Goal: Task Accomplishment & Management: Manage account settings

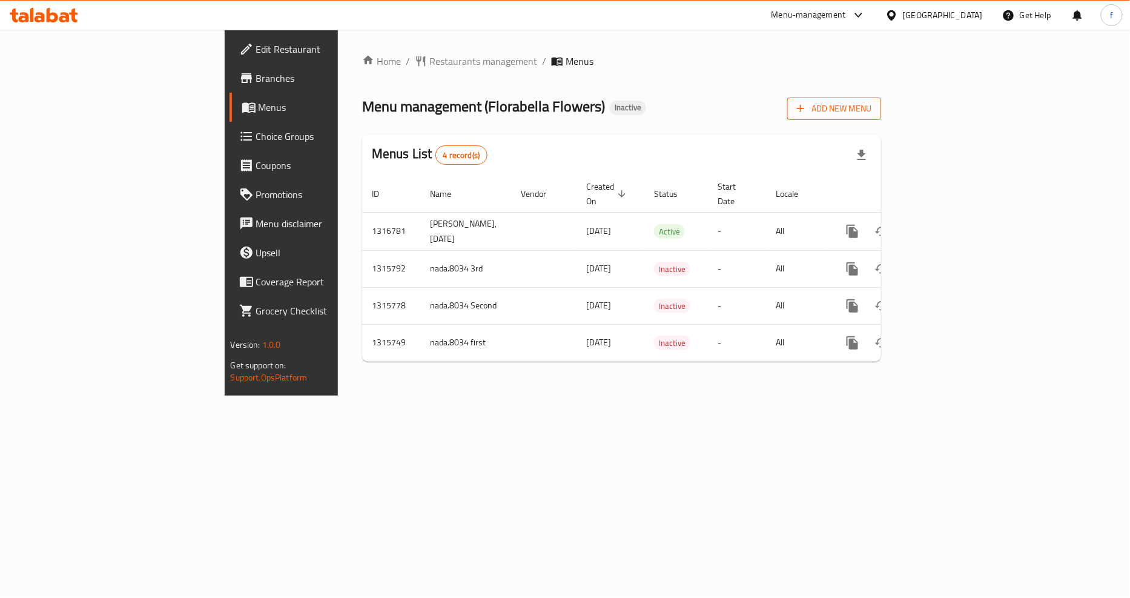
click at [871, 113] on span "Add New Menu" at bounding box center [834, 108] width 74 height 15
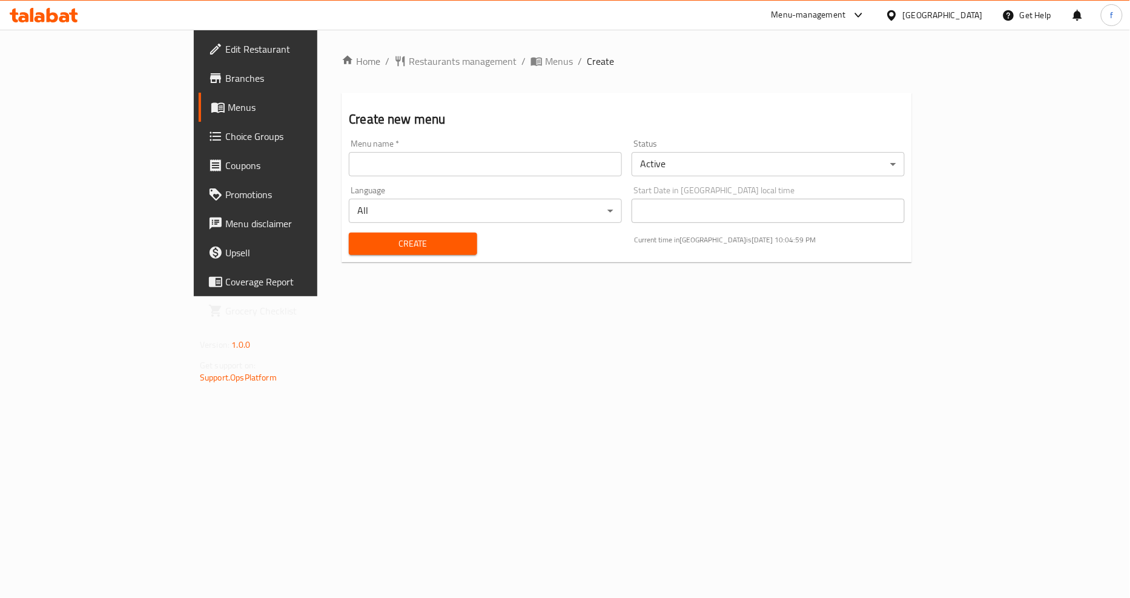
click at [349, 152] on input "text" at bounding box center [485, 164] width 273 height 24
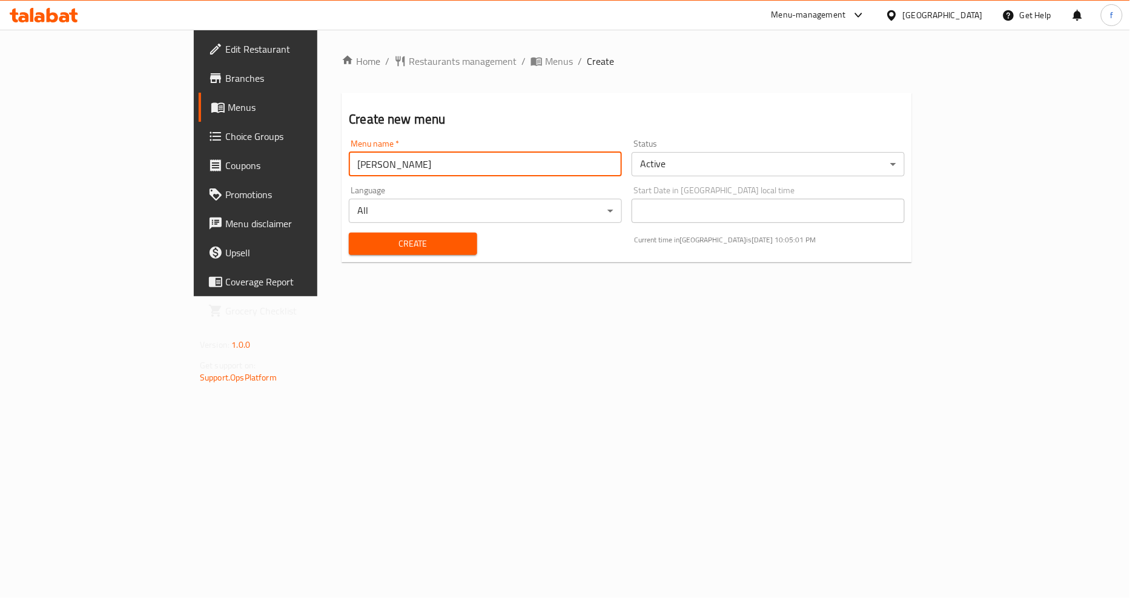
click at [349, 166] on input "[PERSON_NAME]" at bounding box center [485, 164] width 273 height 24
type input "[PERSON_NAME], [DATE]"
click at [501, 286] on div "Home / Restaurants management / Menus / Create Create new menu Menu name   * [P…" at bounding box center [626, 163] width 619 height 266
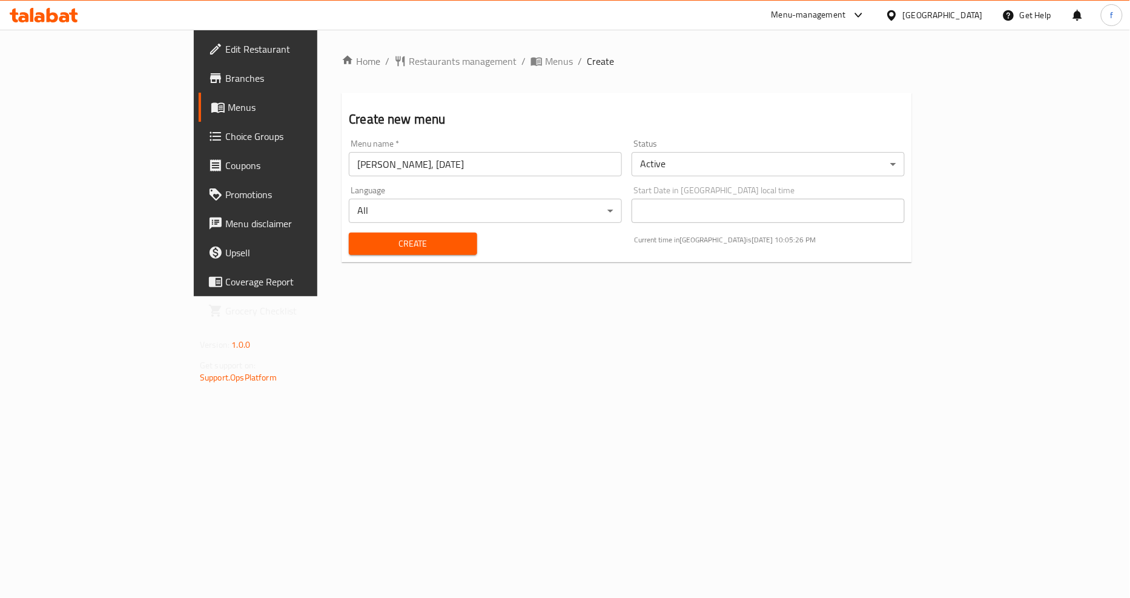
click at [378, 247] on span "Create" at bounding box center [412, 243] width 108 height 15
click at [545, 64] on span "Menus" at bounding box center [559, 61] width 28 height 15
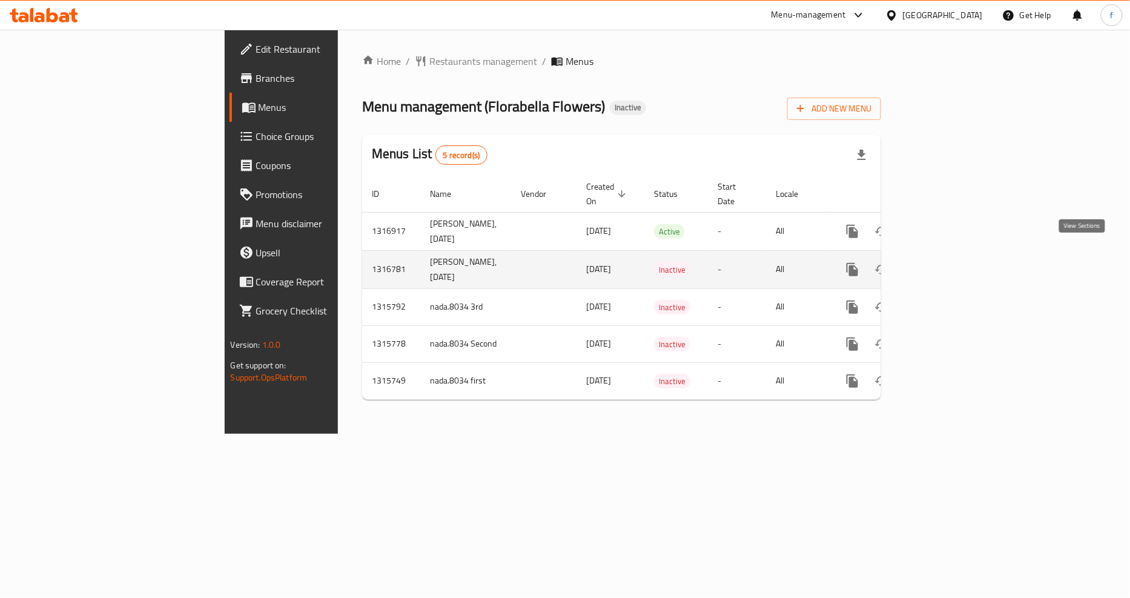
click at [954, 255] on link "enhanced table" at bounding box center [939, 269] width 29 height 29
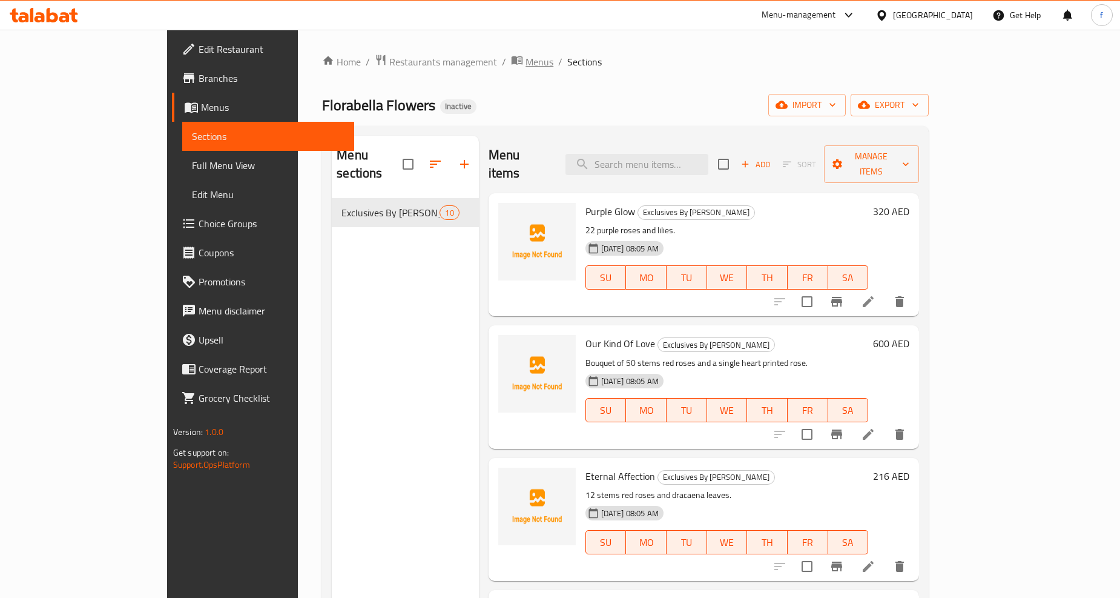
click at [526, 62] on span "Menus" at bounding box center [540, 61] width 28 height 15
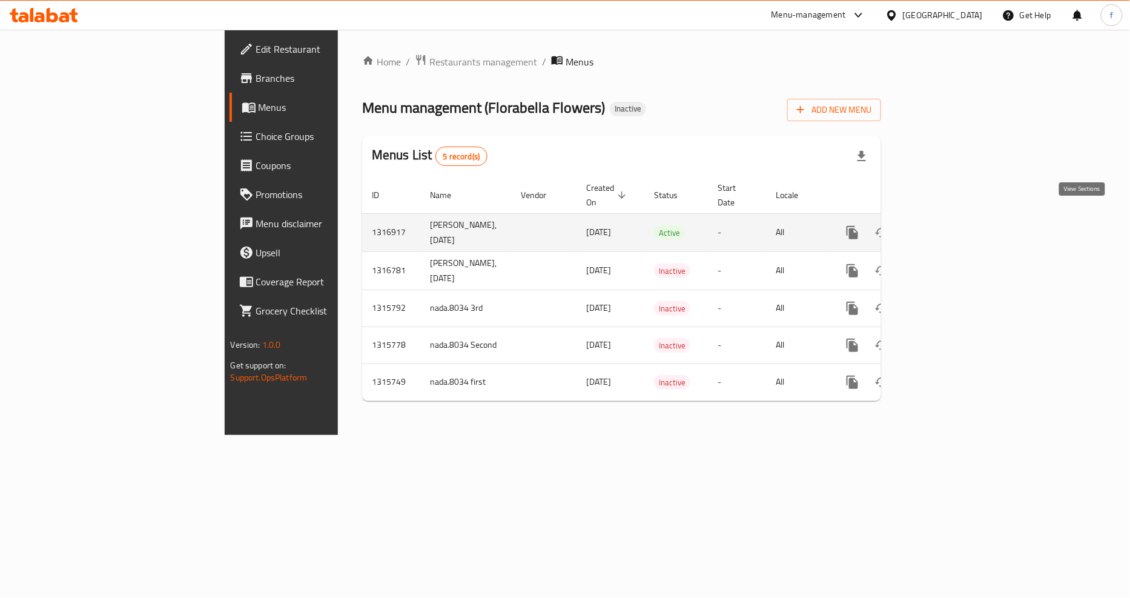
click at [947, 225] on icon "enhanced table" at bounding box center [940, 232] width 15 height 15
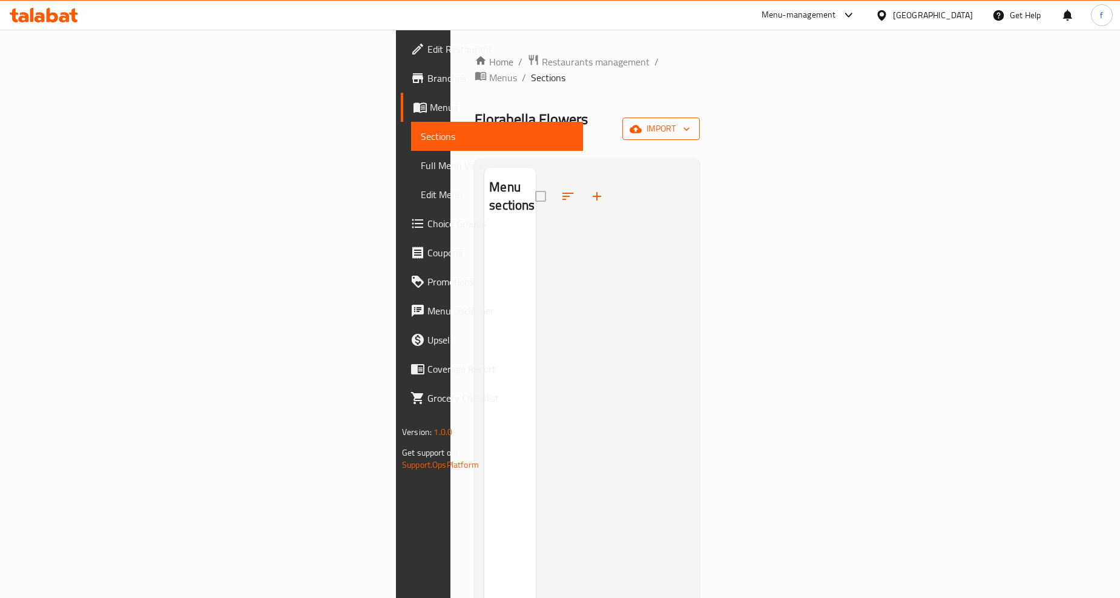
click at [690, 121] on span "import" at bounding box center [661, 128] width 58 height 15
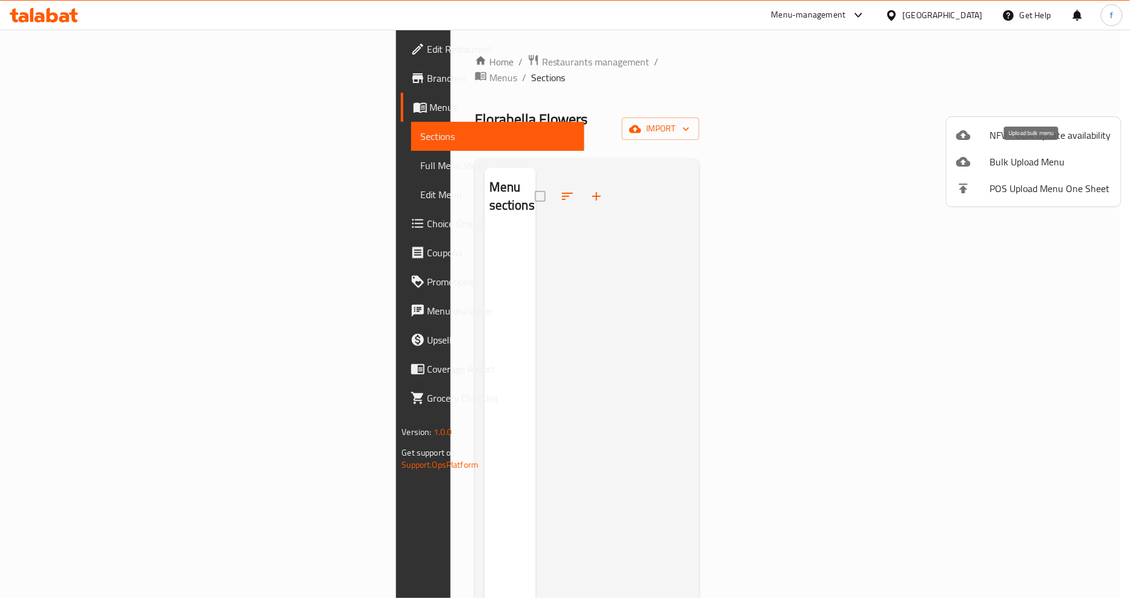
click at [1007, 156] on span "Bulk Upload Menu" at bounding box center [1050, 161] width 121 height 15
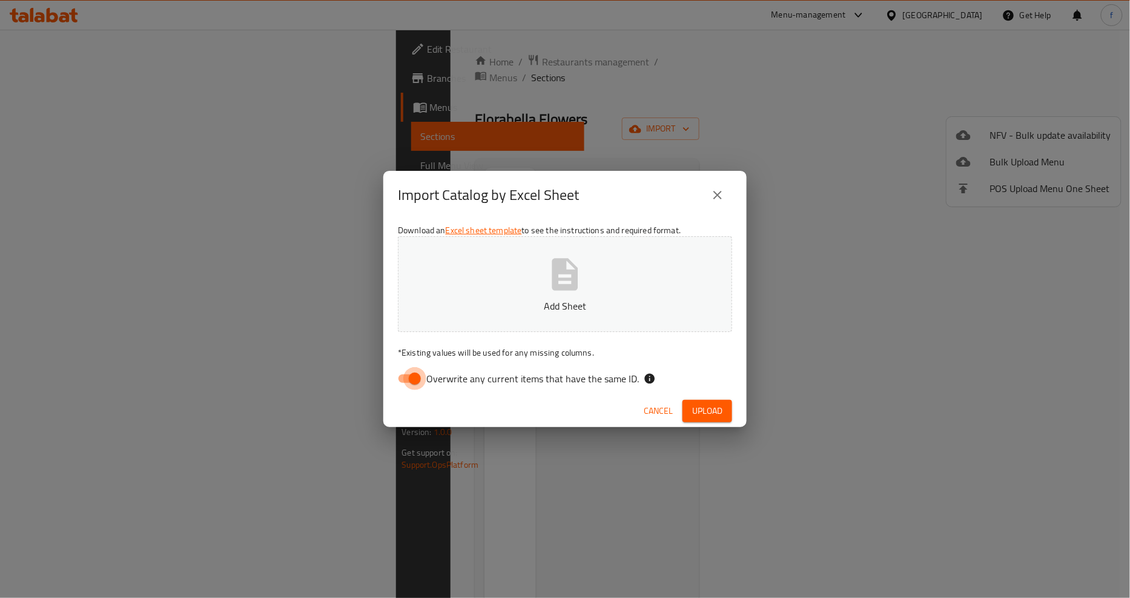
click at [413, 380] on input "Overwrite any current items that have the same ID." at bounding box center [414, 378] width 69 height 23
checkbox input "false"
click at [707, 408] on span "Upload" at bounding box center [707, 410] width 30 height 15
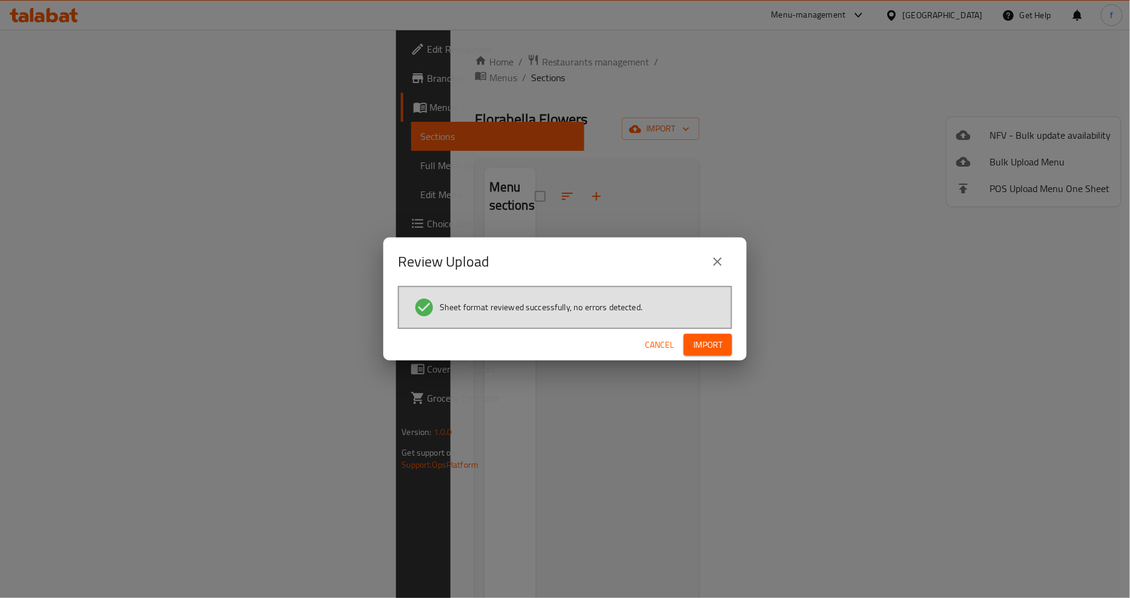
click at [717, 343] on span "Import" at bounding box center [707, 344] width 29 height 15
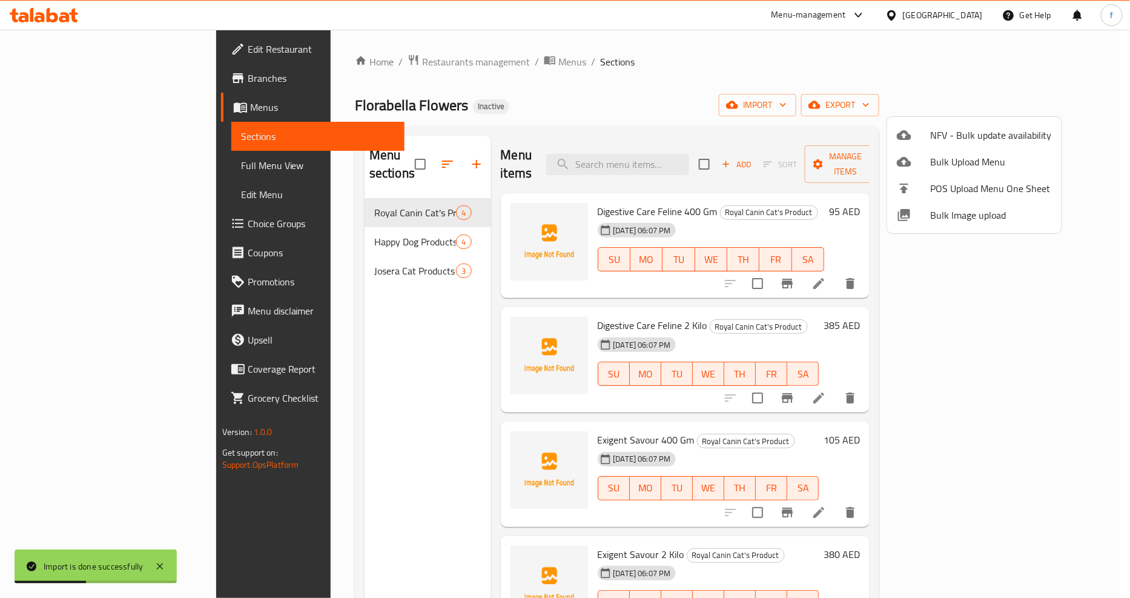
click at [117, 171] on div at bounding box center [565, 299] width 1130 height 598
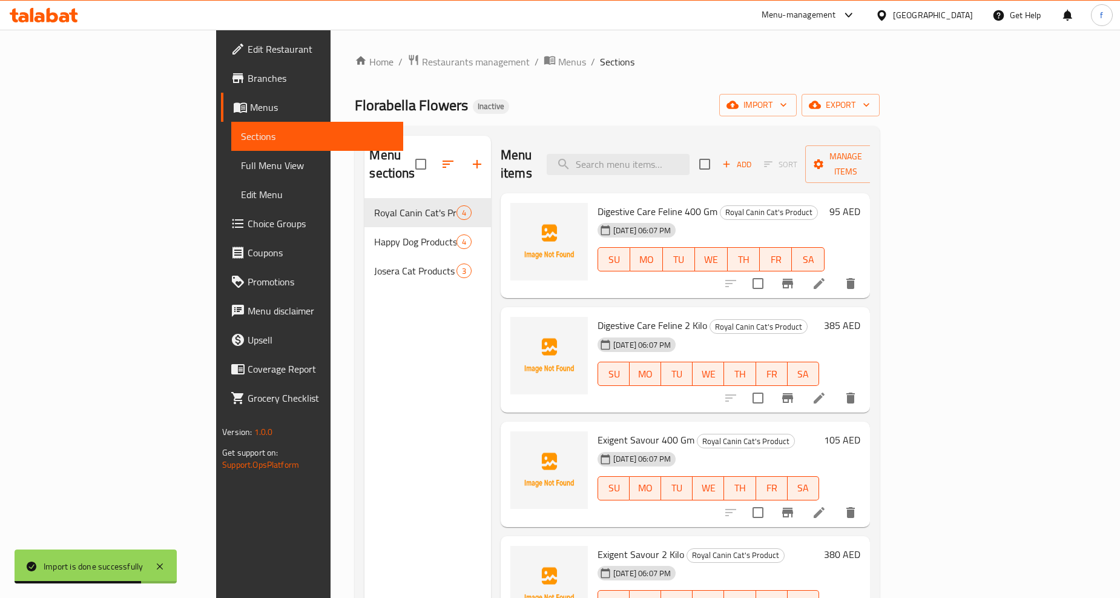
click at [241, 165] on span "Full Menu View" at bounding box center [317, 165] width 153 height 15
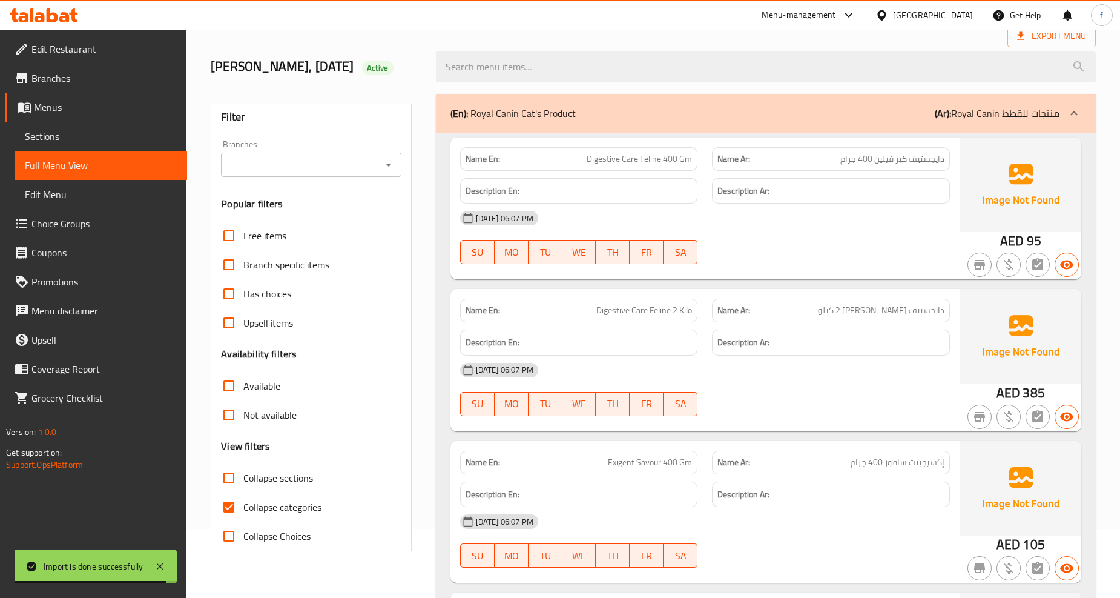
scroll to position [134, 0]
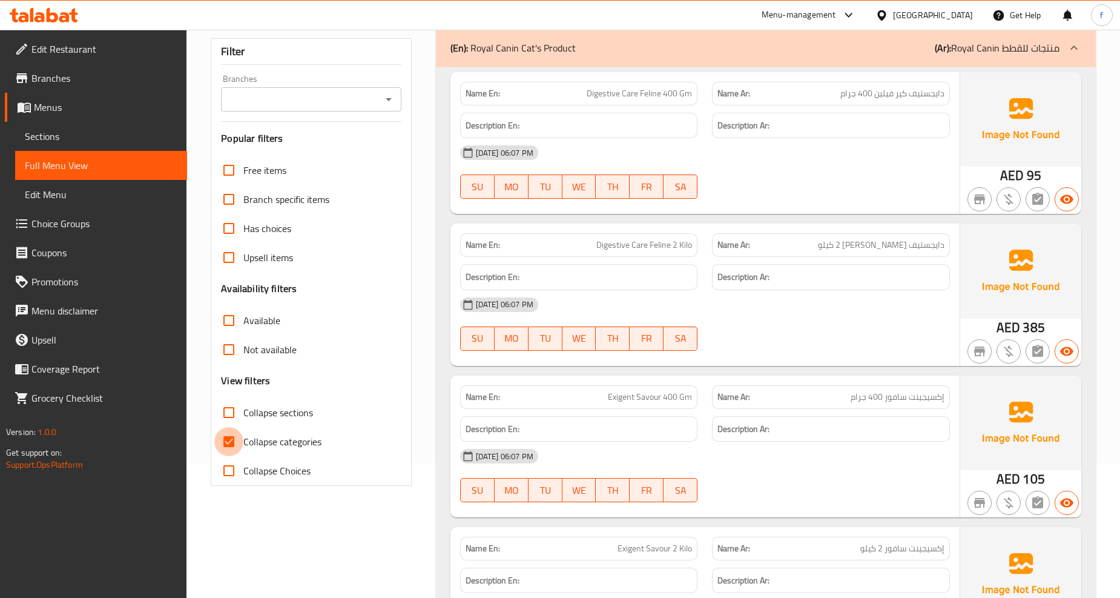
click at [232, 442] on input "Collapse categories" at bounding box center [228, 441] width 29 height 29
checkbox input "false"
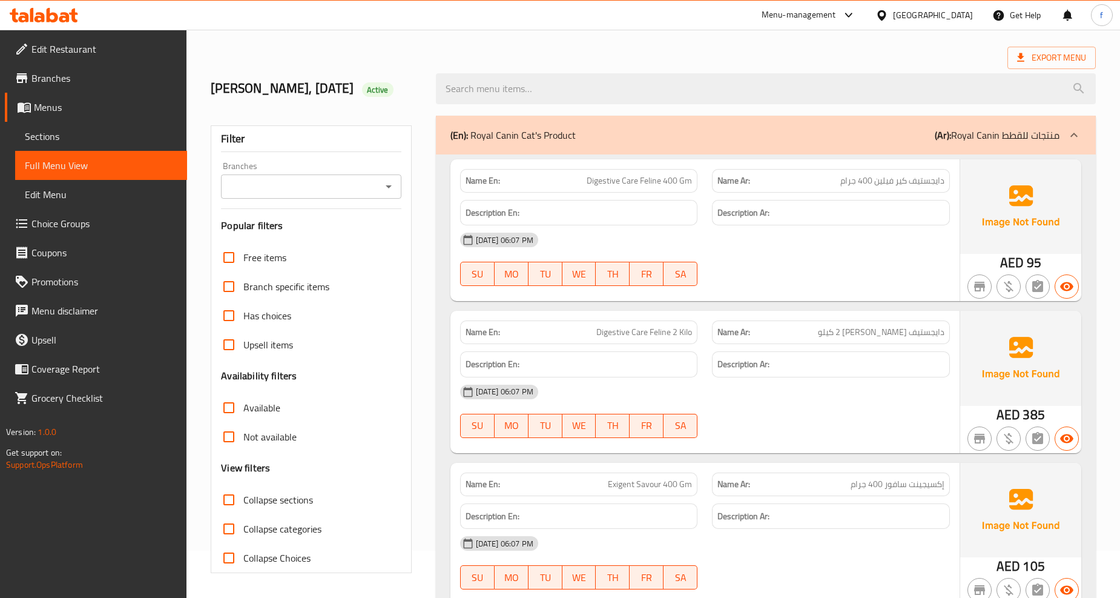
scroll to position [0, 0]
